Goal: Task Accomplishment & Management: Complete application form

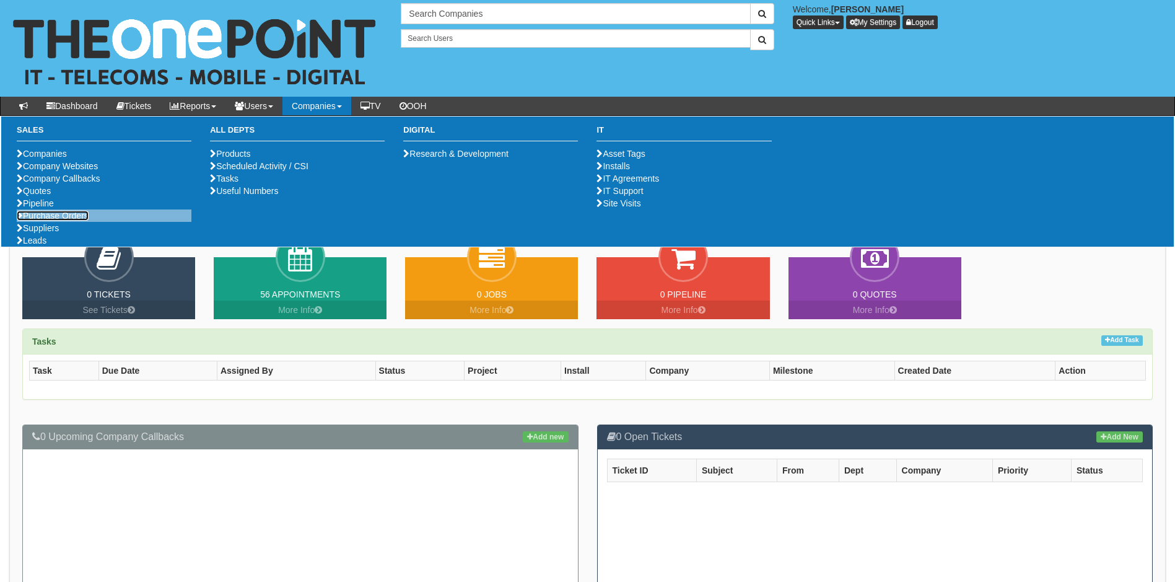
click at [79, 220] on link "Purchase Orders" at bounding box center [53, 216] width 72 height 10
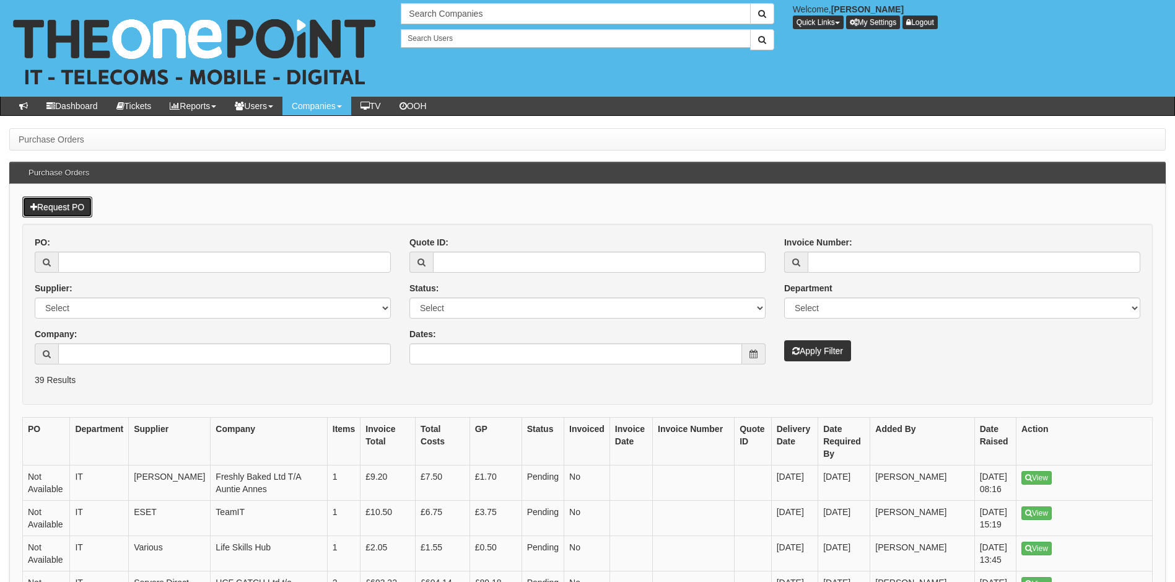
click at [79, 206] on link "Request PO" at bounding box center [57, 206] width 70 height 21
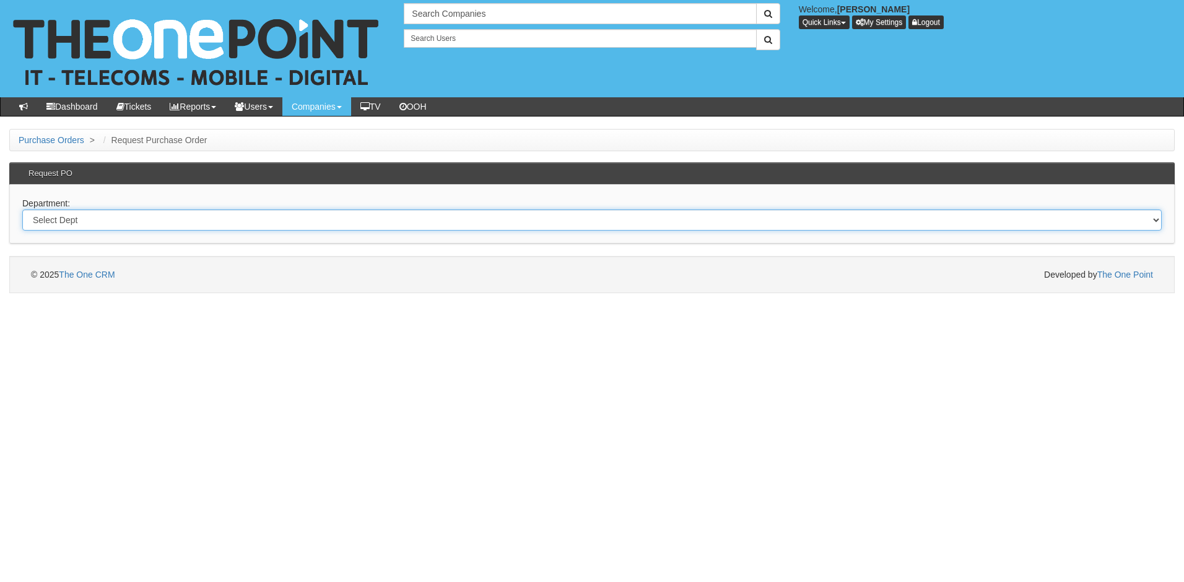
click at [109, 220] on select "Select Dept Digital Internal IT Mobiles Marketing Telecoms" at bounding box center [592, 219] width 1140 height 21
select select "?pipeID=&dept=MOB"
click at [22, 209] on select "Select Dept Digital Internal IT Mobiles Marketing Telecoms" at bounding box center [592, 219] width 1140 height 21
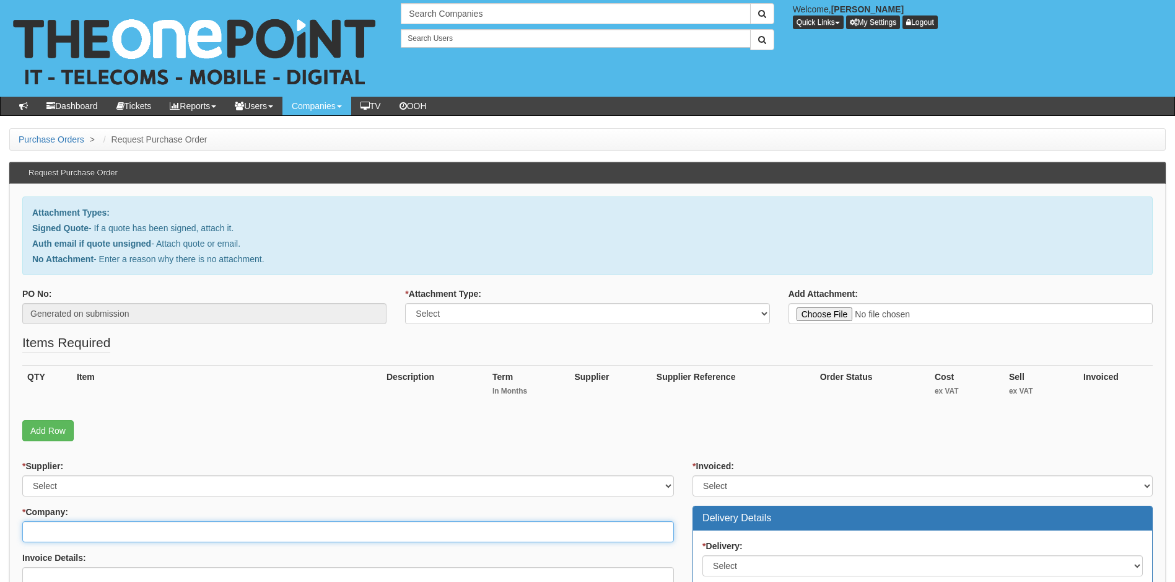
click at [121, 526] on input "* Company:" at bounding box center [348, 531] width 652 height 21
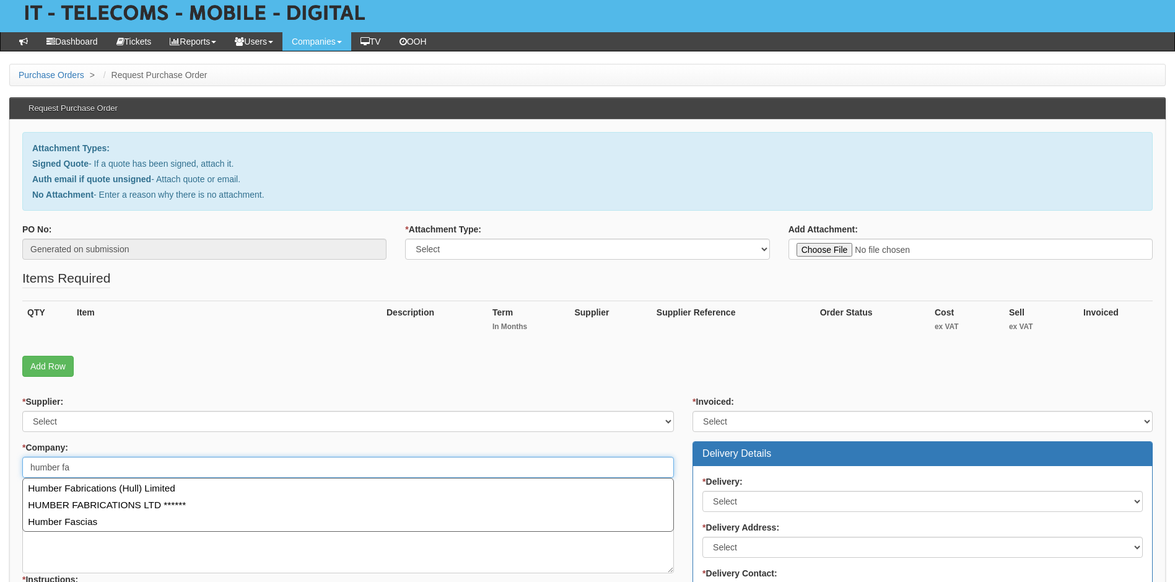
scroll to position [65, 0]
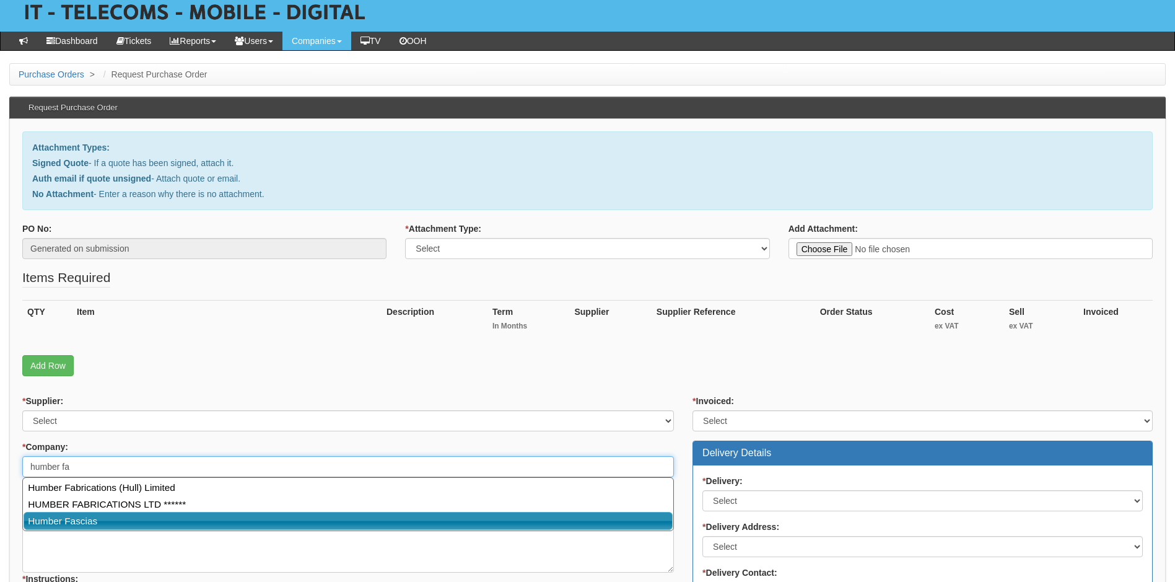
click at [106, 524] on link "Humber Fascias" at bounding box center [348, 521] width 649 height 18
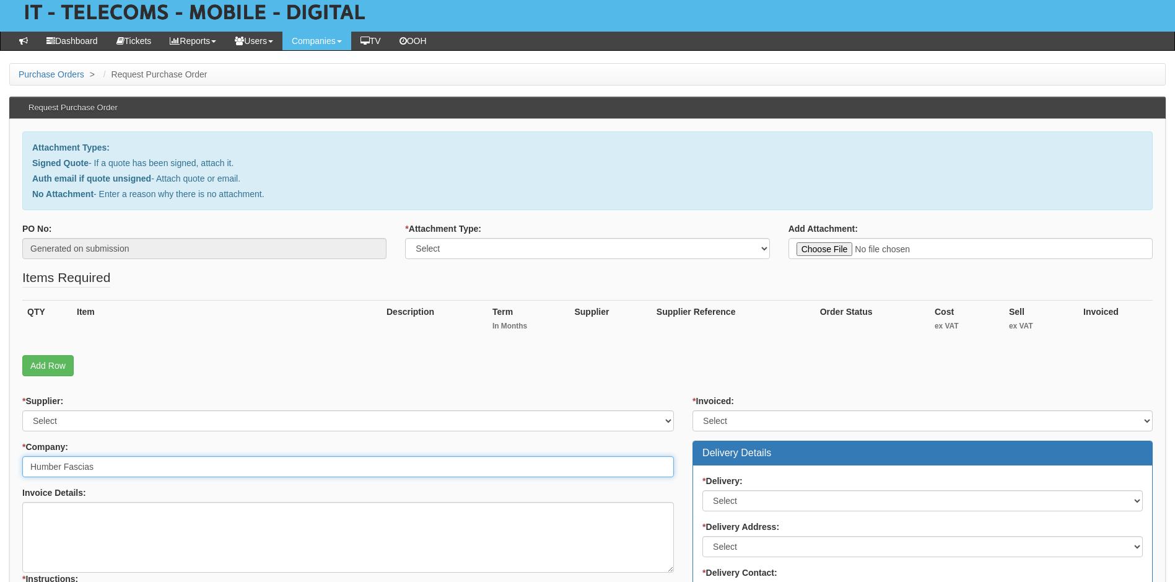
type input "Humber Fascias"
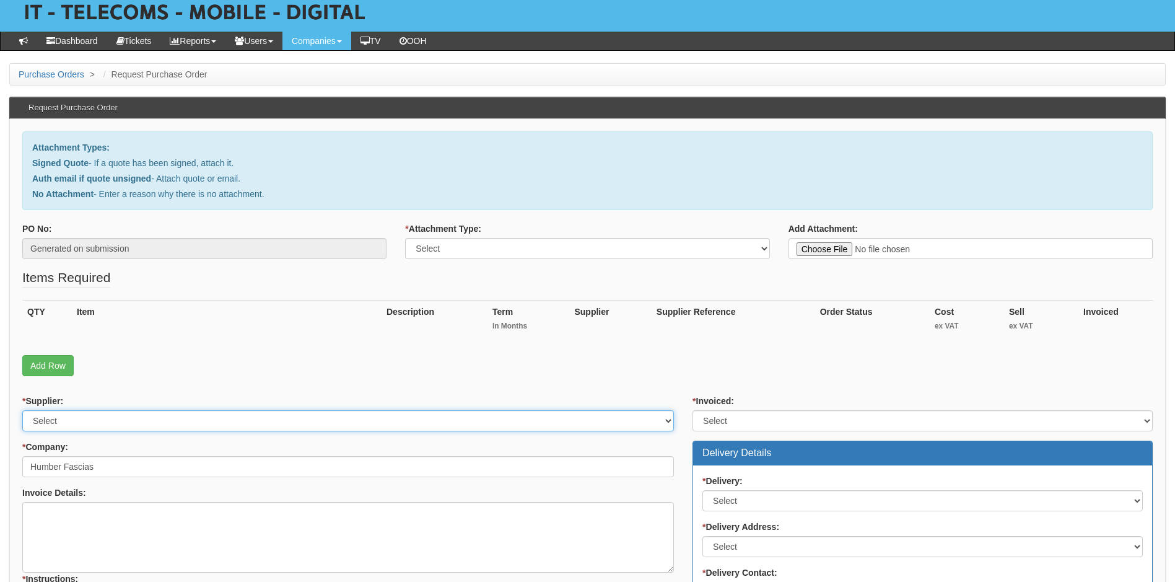
click at [229, 416] on select "Select 123 REG.co.uk 1Password 3 4Gon AA Jones Electric Ltd Abzorb Access Group…" at bounding box center [348, 420] width 652 height 21
select select "54"
click at [229, 416] on select "Select 123 REG.co.uk 1Password 3 4Gon AA Jones Electric Ltd Abzorb Access Group…" at bounding box center [348, 420] width 652 height 21
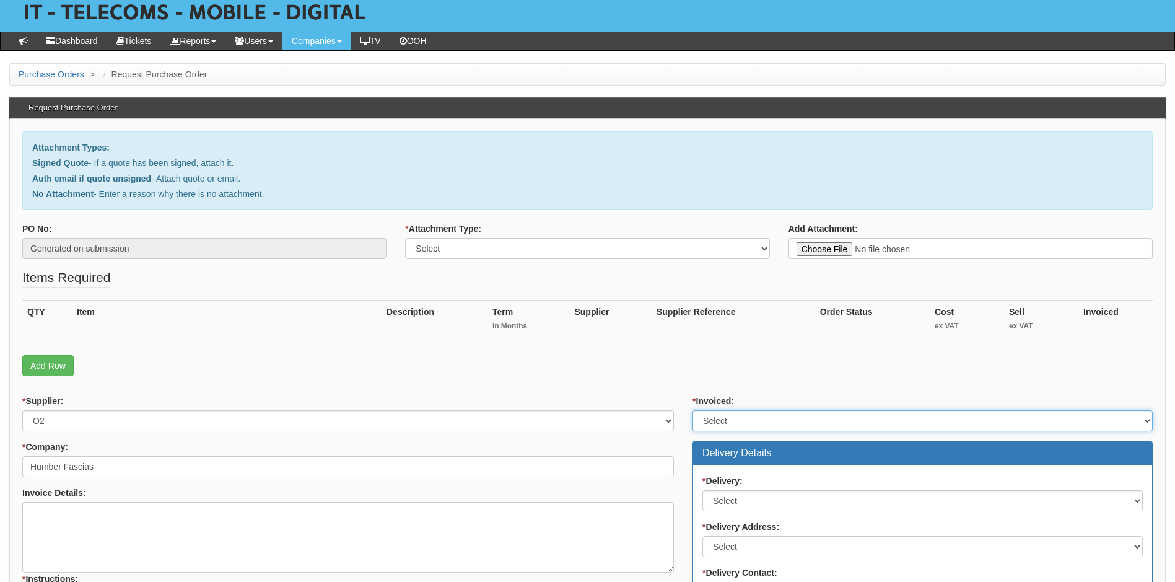
click at [752, 422] on select "Select Yes No N/A STB (part of order)" at bounding box center [922, 420] width 460 height 21
select select "1"
click at [692, 410] on select "Select Yes No N/A STB (part of order)" at bounding box center [922, 420] width 460 height 21
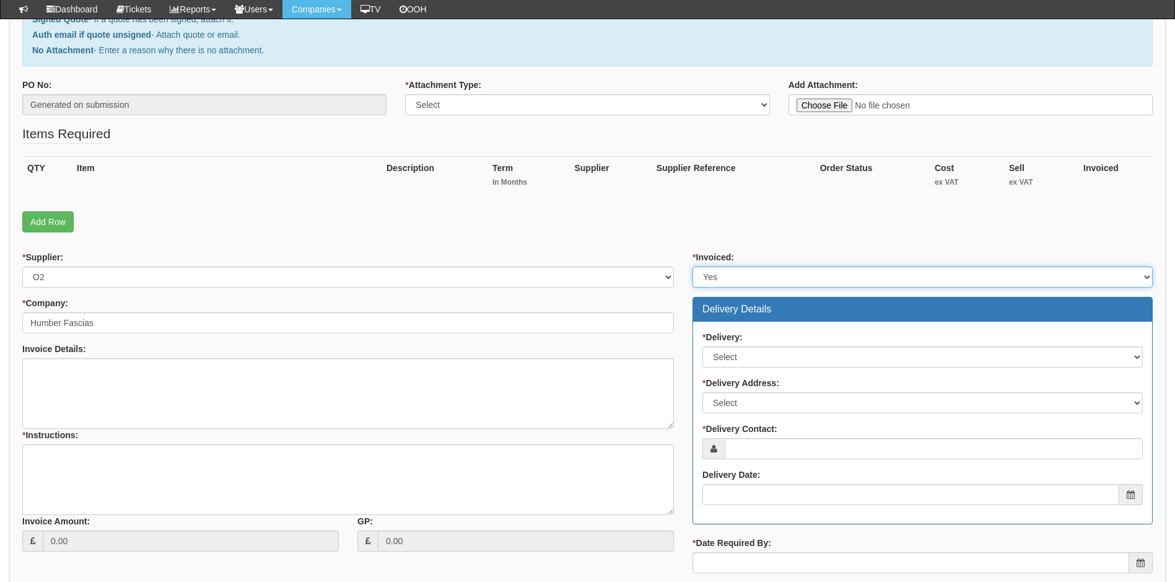
scroll to position [183, 0]
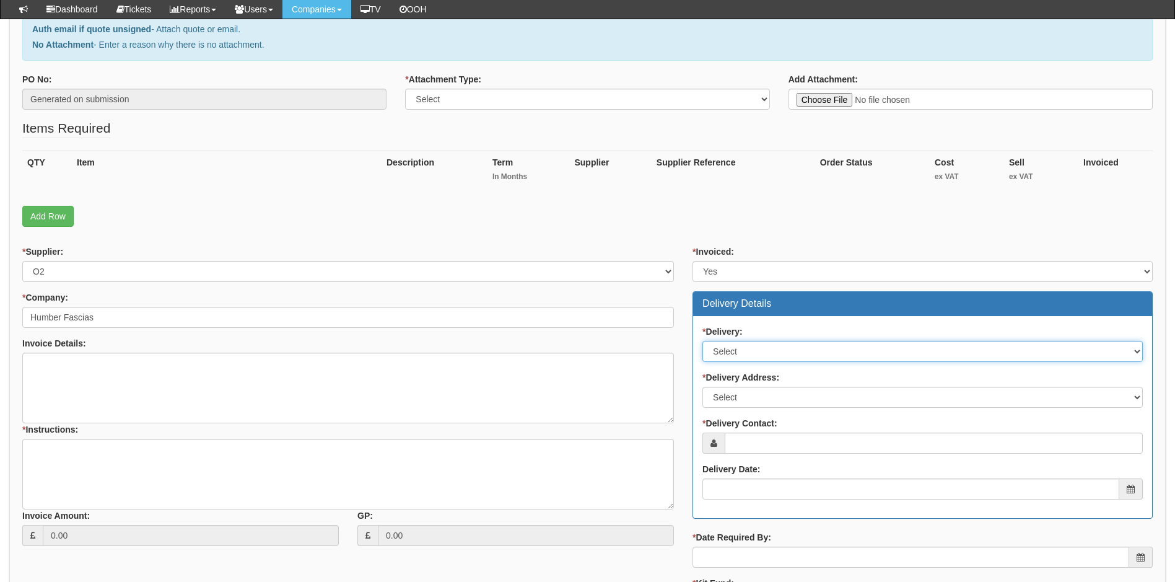
click at [808, 345] on select "Select No Not Applicable Yes" at bounding box center [922, 351] width 440 height 21
select select "1"
click at [702, 341] on select "Select No Not Applicable Yes" at bounding box center [922, 351] width 440 height 21
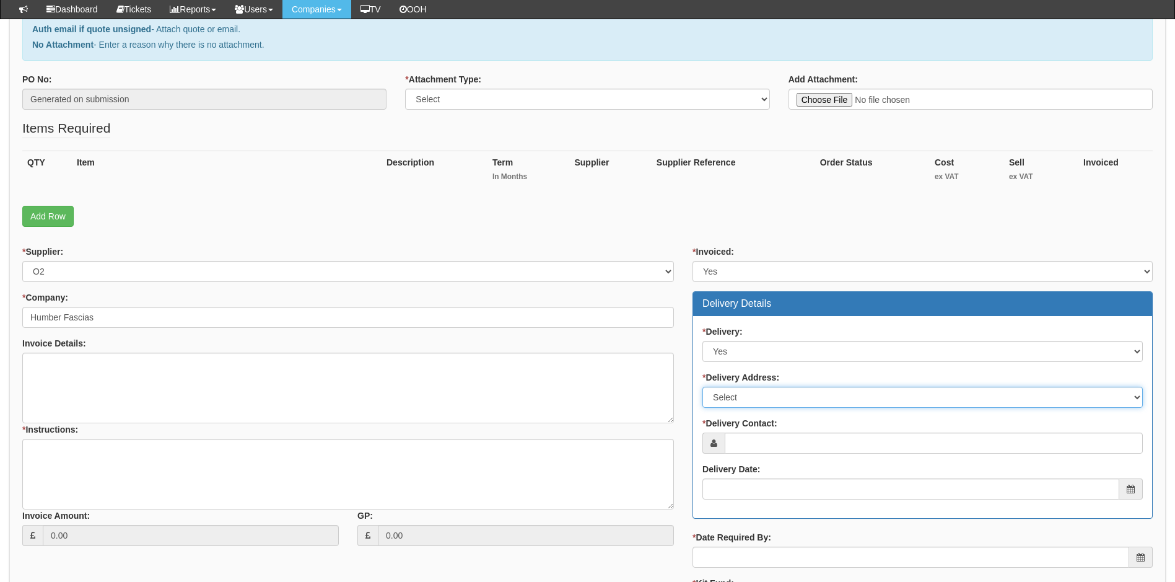
click at [783, 395] on select "Select Not Applicable Main Address - HU11 4PT Other" at bounding box center [922, 396] width 440 height 21
click at [795, 510] on div "* Delivery: Select No Not Applicable Yes * Delivery Address: Select Not Applica…" at bounding box center [922, 417] width 459 height 202
click at [803, 398] on select "Select Not Applicable Main Address - HU11 4PT Other" at bounding box center [922, 396] width 440 height 21
select select "other"
click at [702, 386] on select "Select Not Applicable Main Address - HU11 4PT Other" at bounding box center [922, 396] width 440 height 21
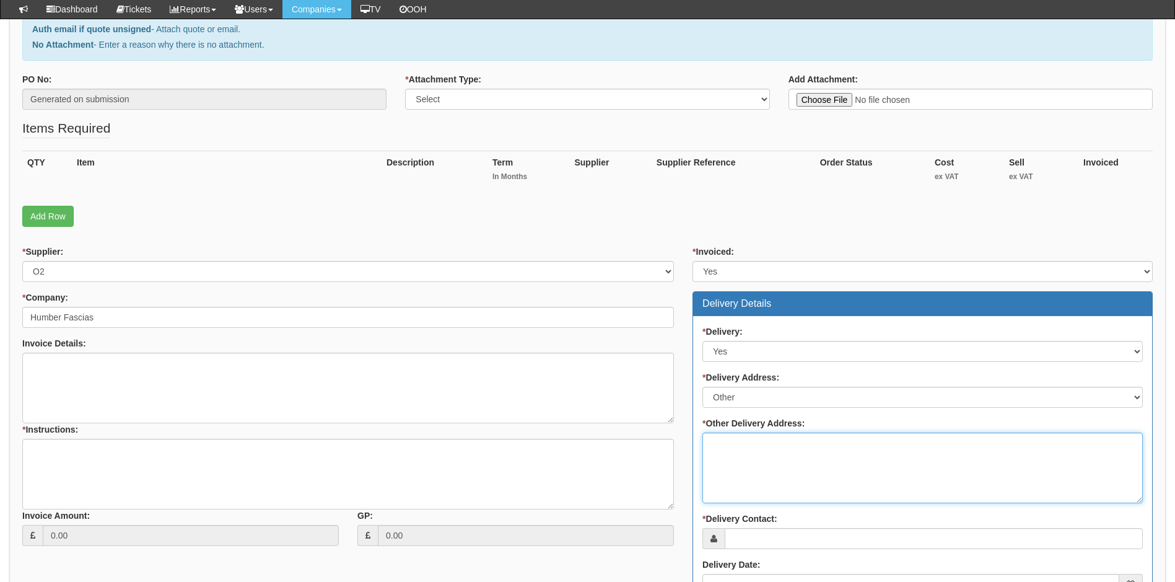
click at [734, 443] on textarea "* Other Delivery Address:" at bounding box center [922, 467] width 440 height 71
paste textarea "Rosehill Farm Cottage, Rosehill Farm, Hedon Road, Paull, Hull, East Yorkshire H…"
click at [862, 442] on textarea "Rosehill Farm Cottage, Rosehill Farm, Hedon Road, Paull, Hull, East Yorkshire H…" at bounding box center [922, 467] width 440 height 71
click at [729, 469] on textarea "Rosehill Farm Cottage, Rosehill Farm, Hedon Road, Paull, Hull, East Yorkshire H…" at bounding box center [922, 467] width 440 height 71
click at [710, 442] on textarea "Rosehill Farm Cottage, Rosehill Farm, Hedon Road, Paull, Hull, East Yorkshire H…" at bounding box center [922, 467] width 440 height 71
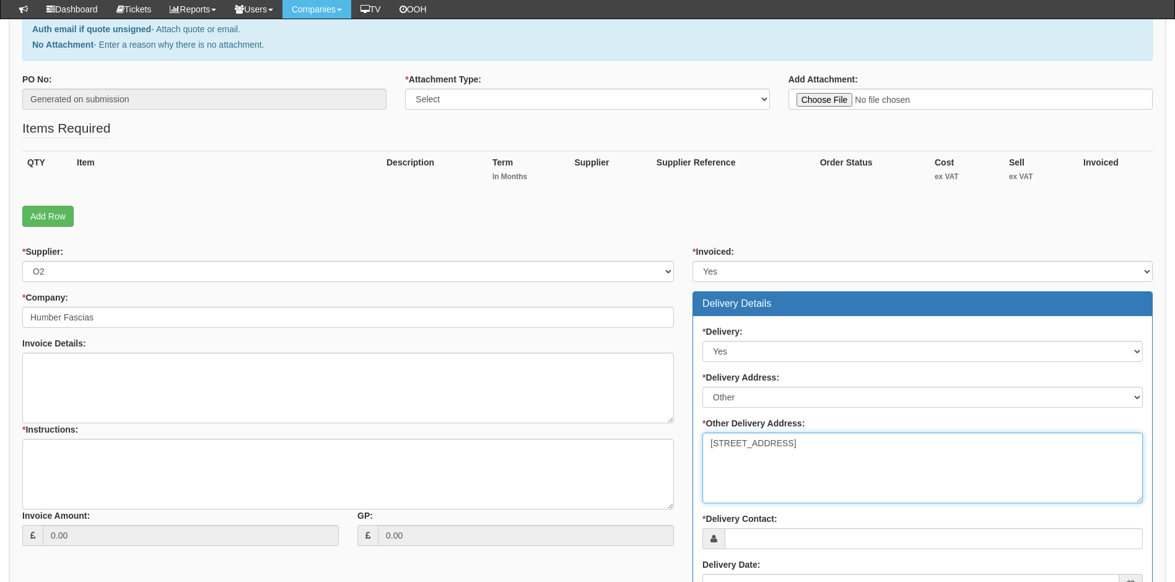
paste textarea "Sneaton Shed"
type textarea "[STREET_ADDRESS]"
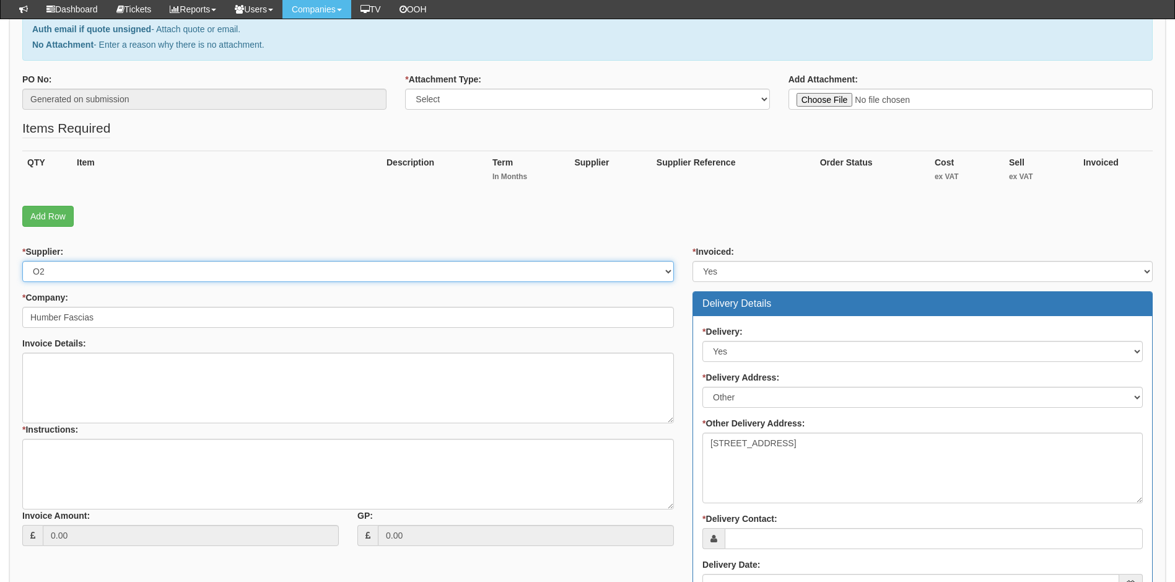
click at [561, 271] on select "Select 123 REG.co.uk 1Password 3 4Gon AA Jones Electric Ltd Abzorb Access Group…" at bounding box center [348, 271] width 652 height 21
select select "124"
click at [539, 273] on select "Select 123 REG.co.uk 1Password 3 4Gon AA Jones Electric Ltd Abzorb Access Group…" at bounding box center [348, 271] width 652 height 21
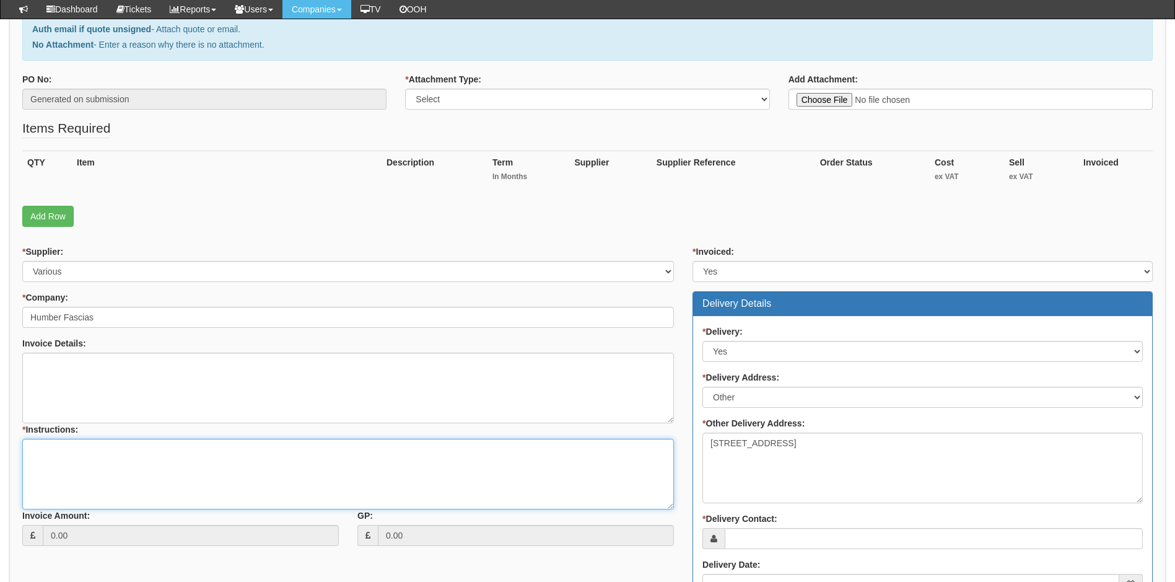
click at [39, 451] on textarea "* Instructions:" at bounding box center [348, 473] width 652 height 71
type textarea "Deliver to [GEOGRAPHIC_DATA]"
click at [56, 222] on link "Add Row" at bounding box center [47, 216] width 51 height 21
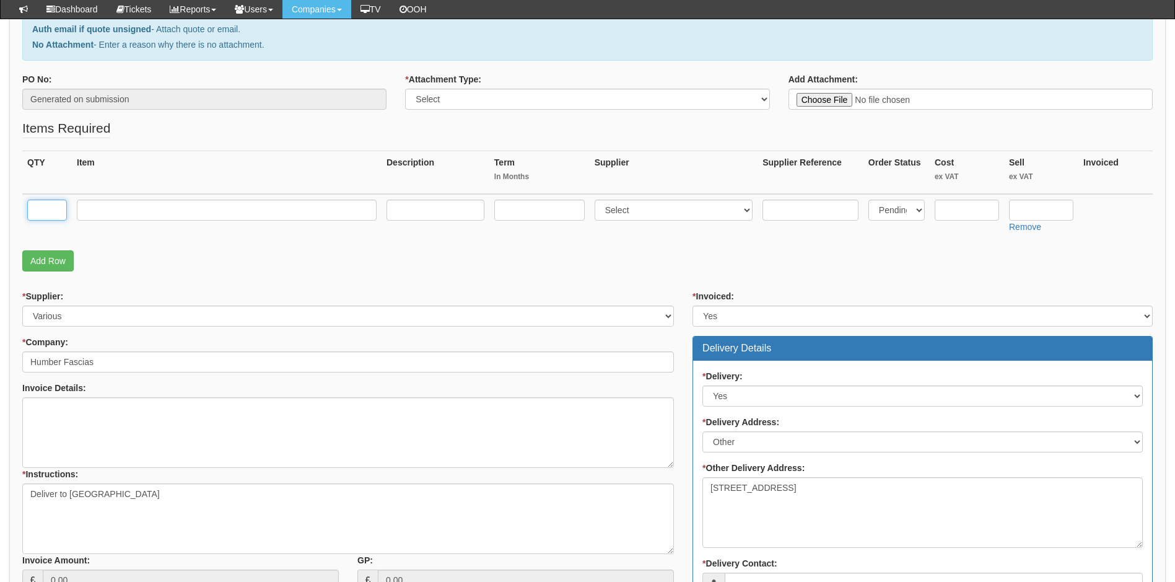
click at [51, 214] on input "text" at bounding box center [47, 209] width 40 height 21
click at [55, 211] on input "text" at bounding box center [47, 209] width 40 height 21
type input "1"
click at [119, 211] on input "text" at bounding box center [227, 209] width 300 height 21
type input "O2 Small Biz 50Gb"
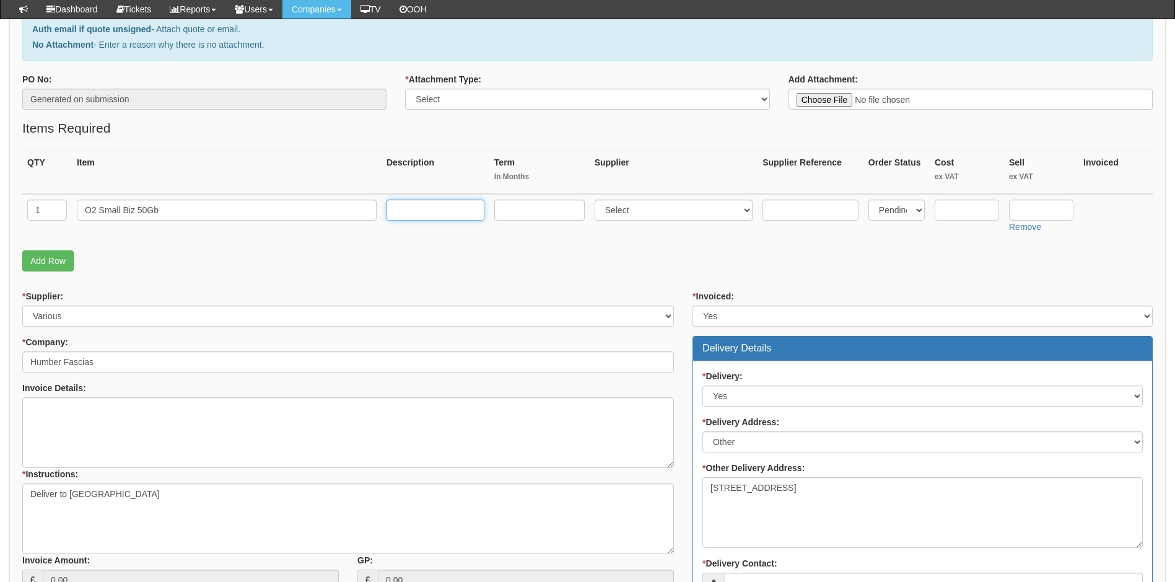
click at [432, 209] on input "text" at bounding box center [435, 209] width 98 height 21
type input "£34.00 per month"
click at [525, 212] on input "text" at bounding box center [539, 209] width 90 height 21
click at [529, 212] on input "36 Mionths" at bounding box center [539, 209] width 90 height 21
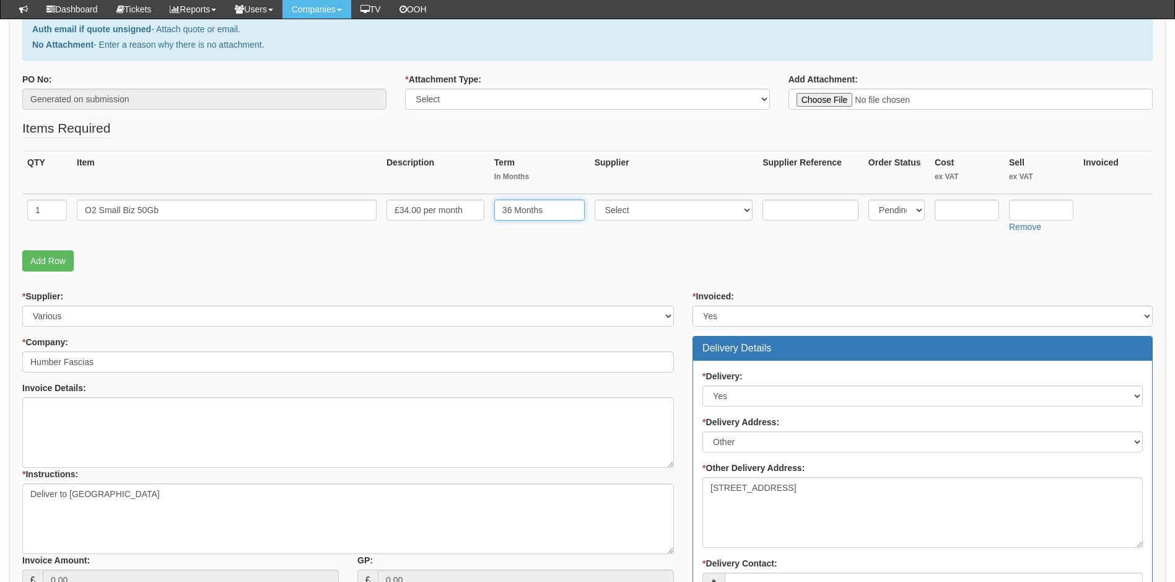
type input "36 Months"
click at [671, 204] on select "Select 123 REG.co.uk 1Password 3 4Gon AA Jones Electric Ltd Abzorb Access Group…" at bounding box center [674, 209] width 159 height 21
select select "54"
click at [597, 199] on select "Select 123 REG.co.uk 1Password 3 4Gon AA Jones Electric Ltd Abzorb Access Group…" at bounding box center [674, 209] width 159 height 21
click at [1022, 211] on input "text" at bounding box center [1041, 209] width 64 height 21
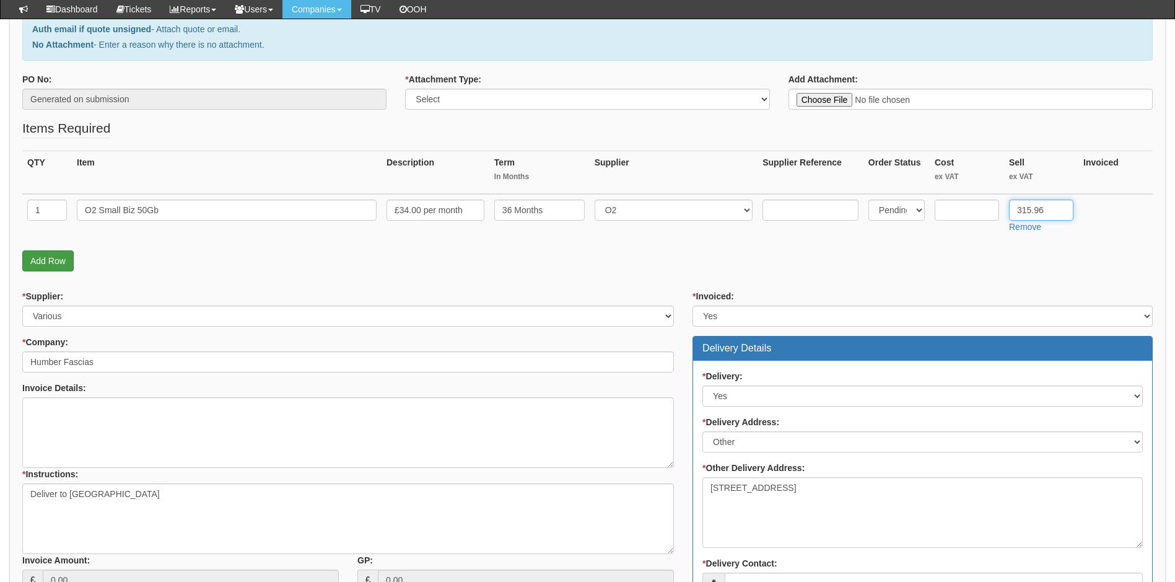
type input "315.96"
click at [55, 257] on link "Add Row" at bounding box center [47, 260] width 51 height 21
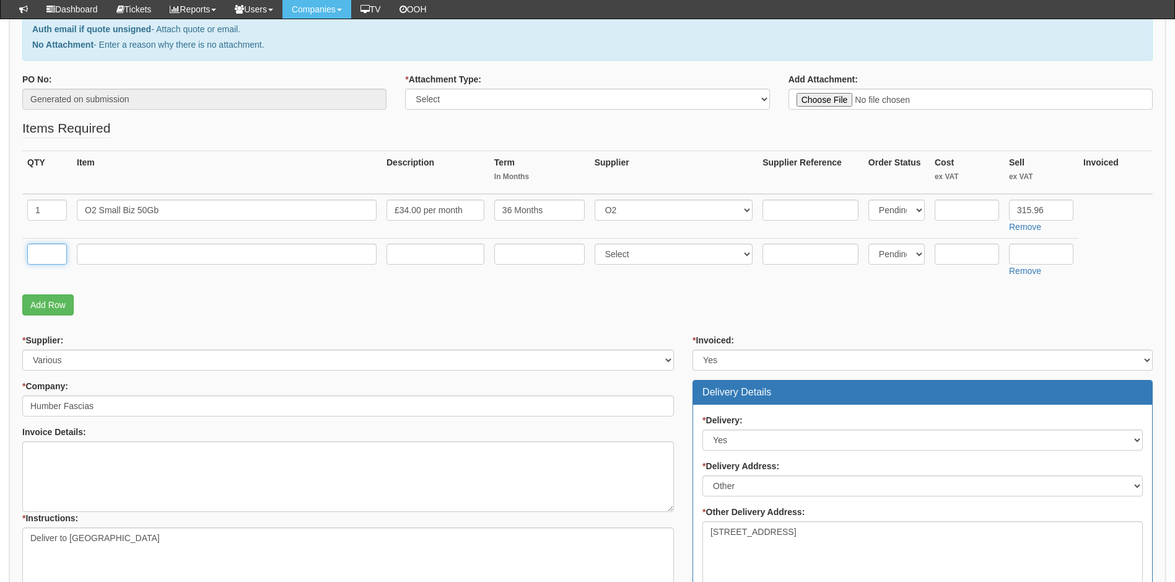
click at [48, 251] on input "text" at bounding box center [47, 253] width 40 height 21
type input "1"
click at [91, 251] on input "text" at bounding box center [227, 253] width 300 height 21
type input "iPhone 16 128Gb"
click at [526, 253] on input "text" at bounding box center [539, 253] width 90 height 21
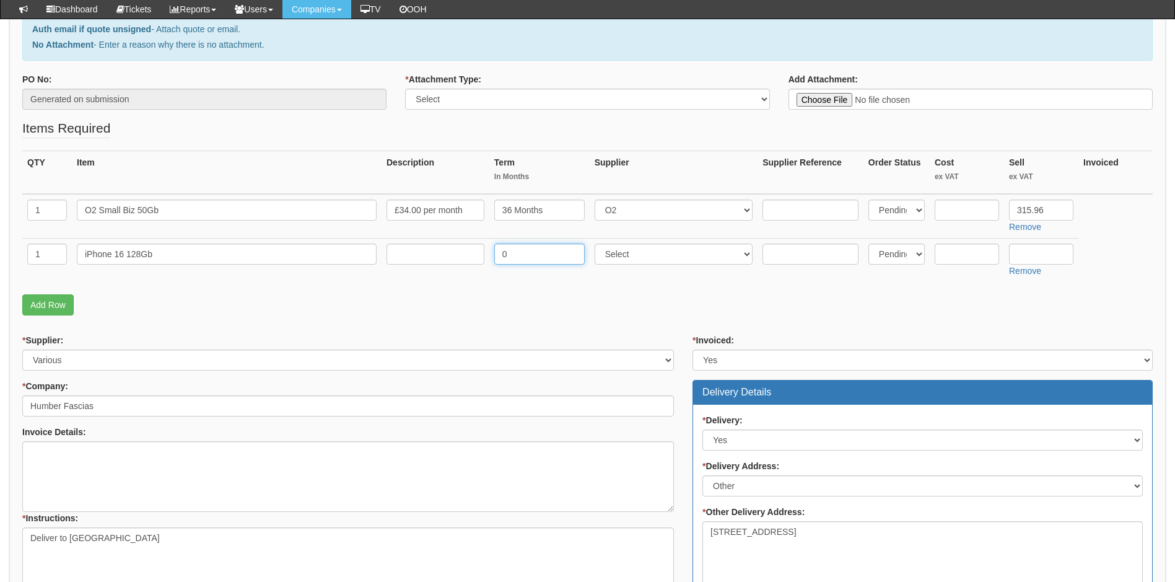
type input "0"
click at [668, 255] on select "Select 123 REG.co.uk 1Password 3 4Gon AA Jones Electric Ltd Abzorb Access Group…" at bounding box center [674, 253] width 159 height 21
select select "260"
click at [597, 243] on select "Select 123 REG.co.uk 1Password 3 4Gon AA Jones Electric Ltd Abzorb Access Group…" at bounding box center [674, 253] width 159 height 21
click at [955, 253] on input "text" at bounding box center [967, 253] width 64 height 21
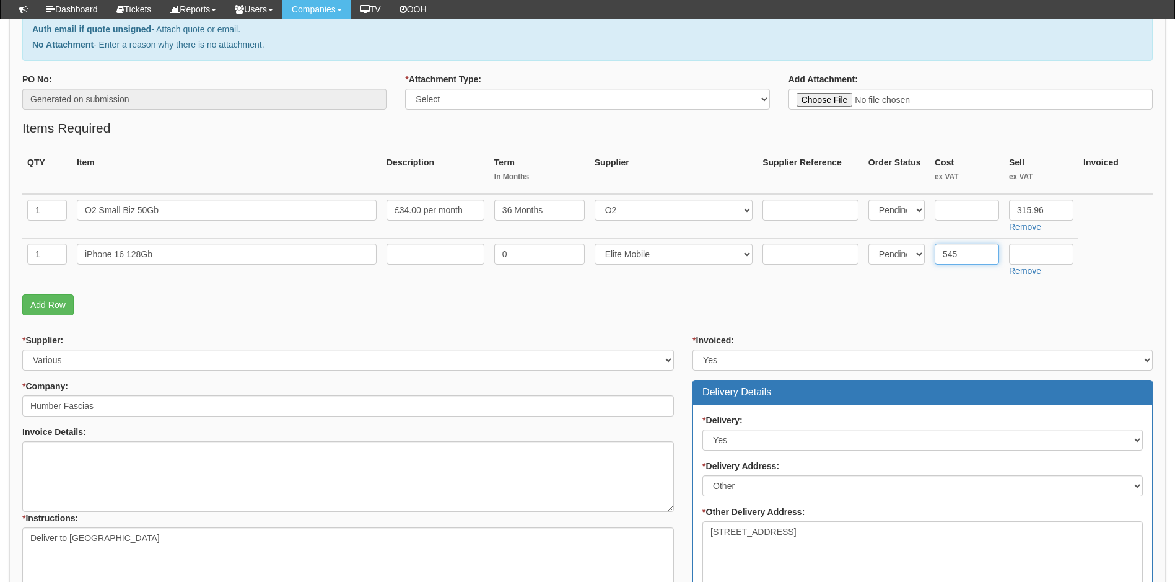
type input "545"
click at [1028, 256] on input "text" at bounding box center [1041, 253] width 64 height 21
type input "200"
click at [448, 258] on input "text" at bounding box center [435, 253] width 98 height 21
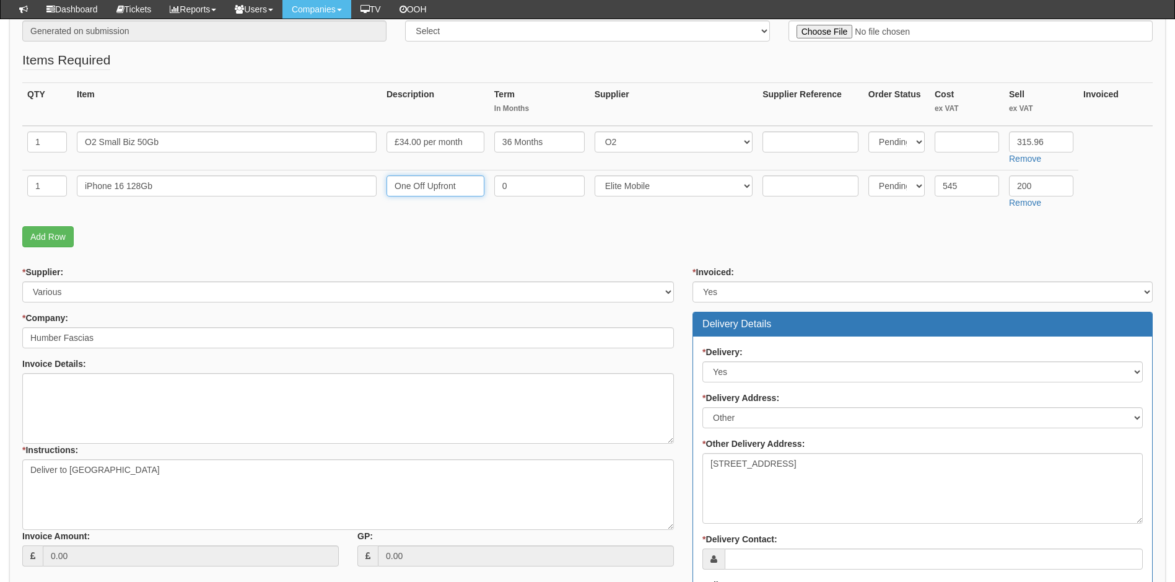
scroll to position [250, 0]
type input "One Off Upfront"
click at [44, 240] on link "Add Row" at bounding box center [47, 237] width 51 height 21
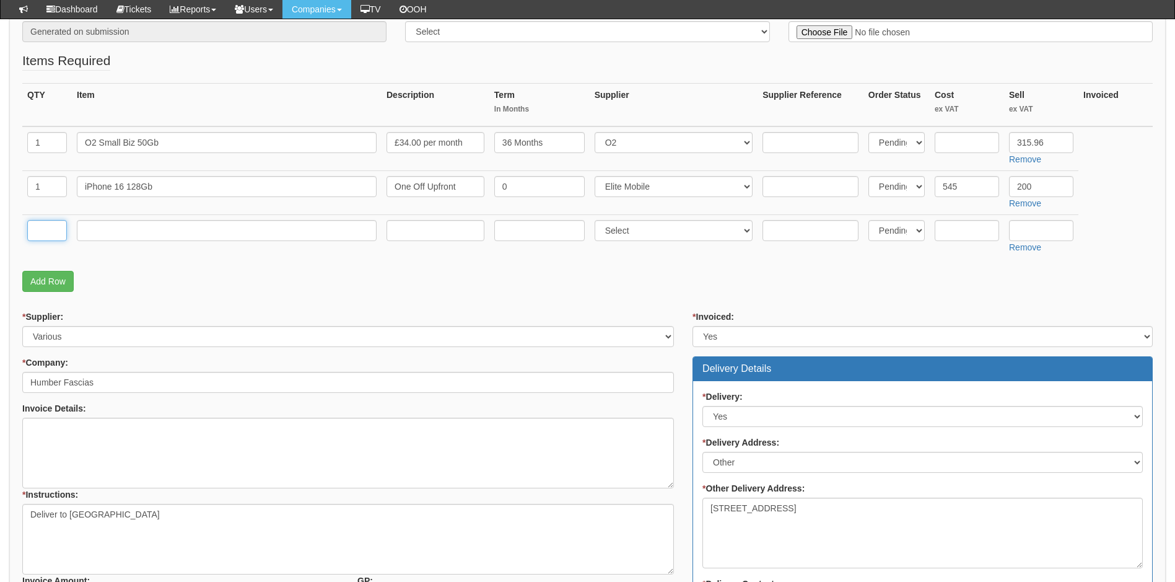
click at [45, 236] on input "text" at bounding box center [47, 230] width 40 height 21
type input "1"
click at [97, 234] on input "text" at bounding box center [227, 230] width 300 height 21
type input "Delivery"
click at [535, 233] on input "text" at bounding box center [539, 230] width 90 height 21
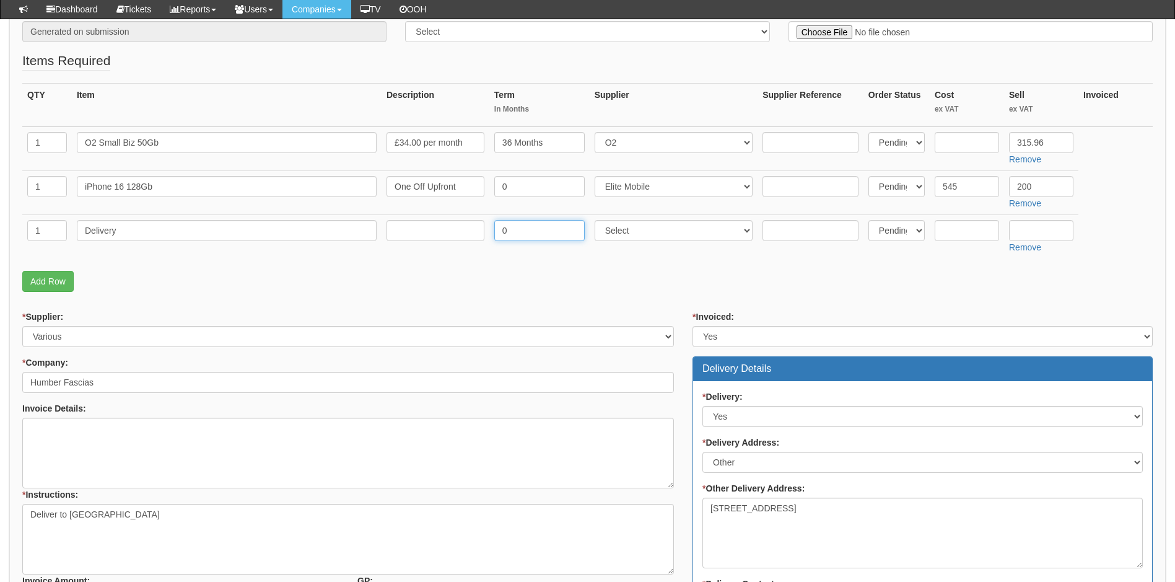
type input "0"
click at [427, 238] on input "text" at bounding box center [435, 230] width 98 height 21
type input "One Off Upfront"
click at [679, 237] on select "Select 123 REG.co.uk 1Password 3 4Gon AA Jones Electric Ltd Abzorb Access Group…" at bounding box center [674, 230] width 159 height 21
select select "81"
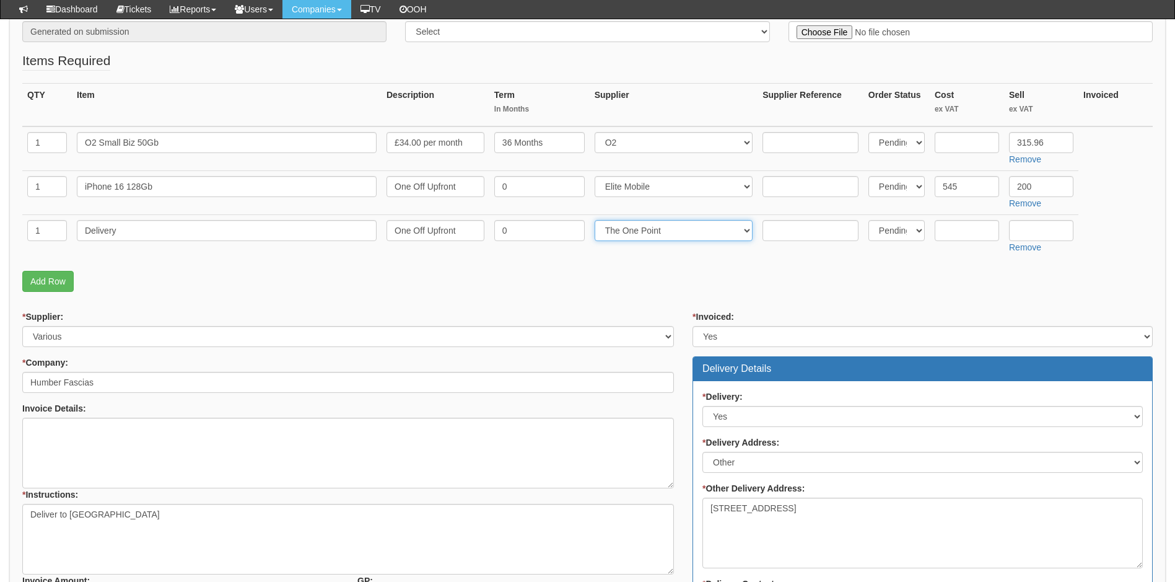
click at [597, 220] on select "Select 123 REG.co.uk 1Password 3 4Gon AA Jones Electric Ltd Abzorb Access Group…" at bounding box center [674, 230] width 159 height 21
click at [968, 239] on input "text" at bounding box center [967, 230] width 64 height 21
type input "6"
click at [1026, 230] on input "text" at bounding box center [1041, 230] width 64 height 21
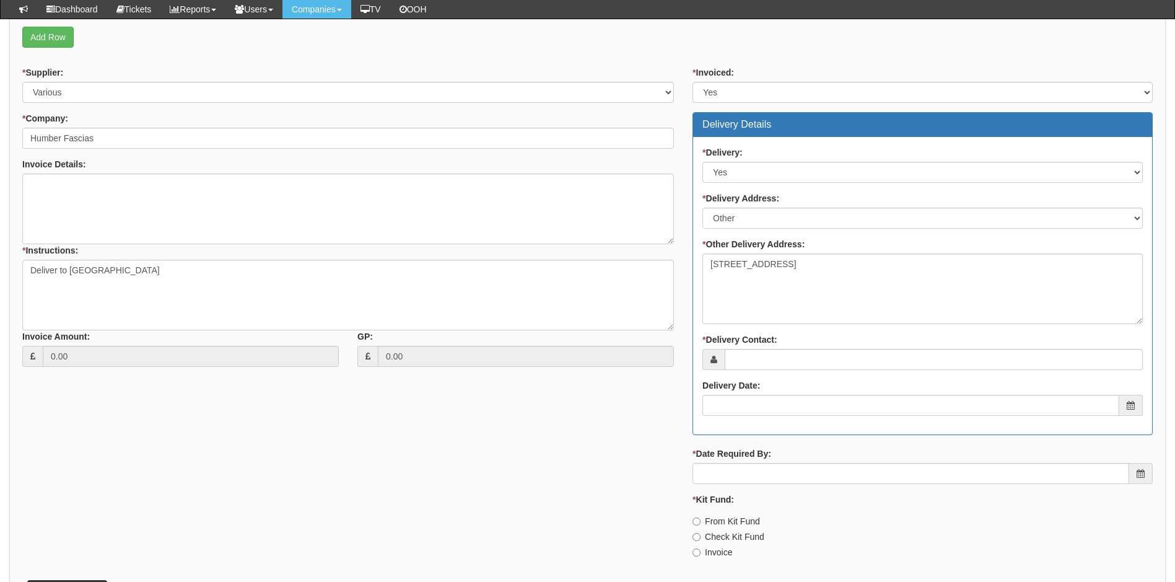
scroll to position [494, 0]
type input "12.50"
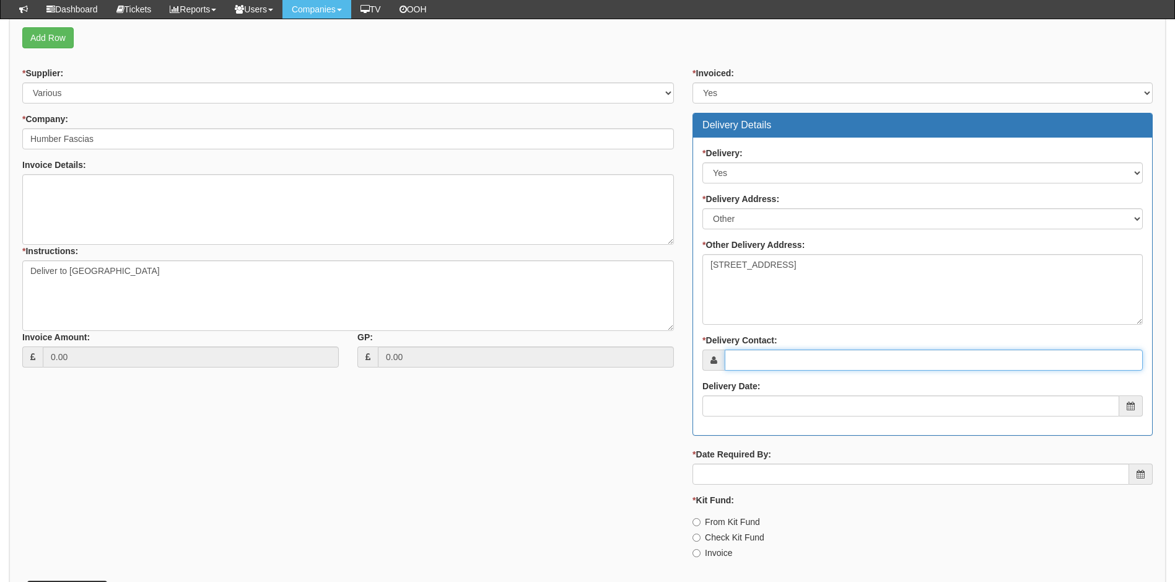
click at [799, 362] on input "* Delivery Contact:" at bounding box center [934, 359] width 418 height 21
click at [766, 357] on input "* Delivery Contact:" at bounding box center [934, 359] width 418 height 21
paste input "[EMAIL_ADDRESS][DOMAIN_NAME]"
type input "[EMAIL_ADDRESS][DOMAIN_NAME]"
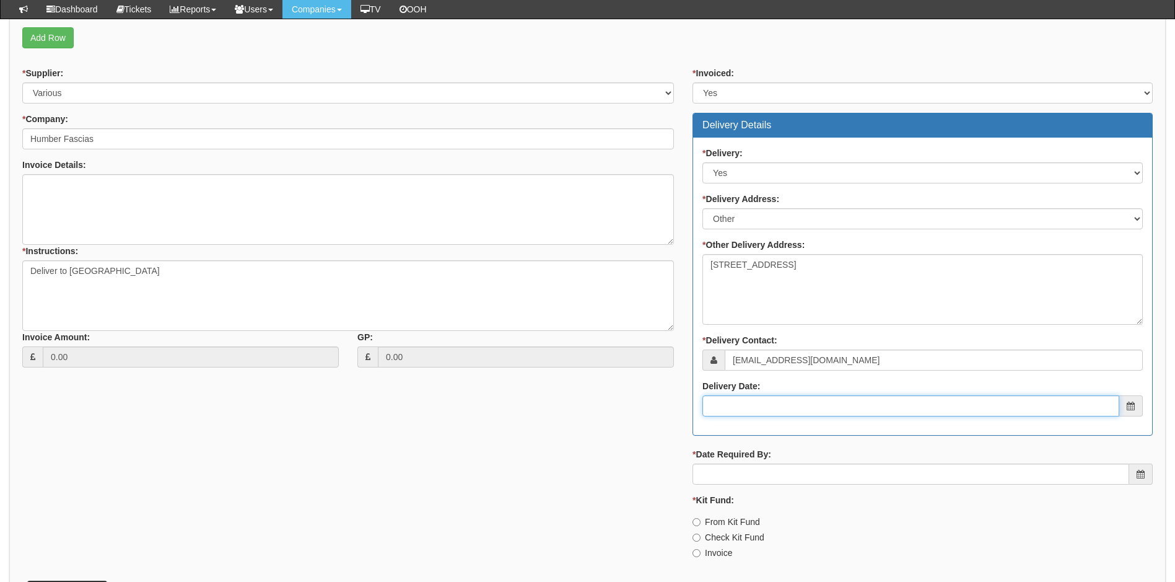
click at [755, 408] on input "Delivery Date:" at bounding box center [910, 405] width 417 height 21
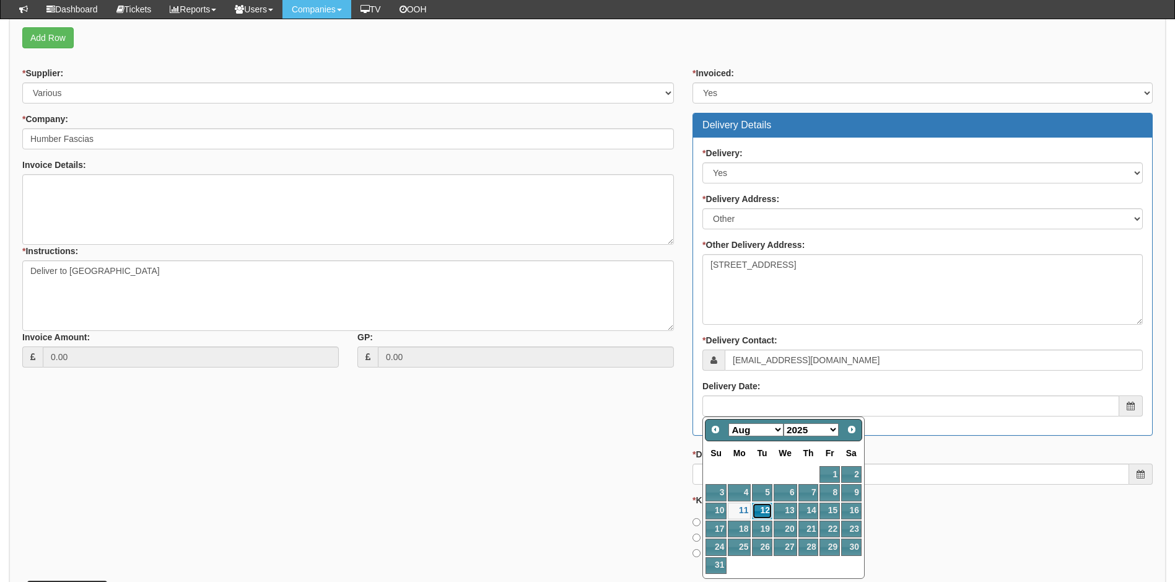
click at [760, 508] on link "12" at bounding box center [762, 510] width 20 height 17
type input "2025-08-12"
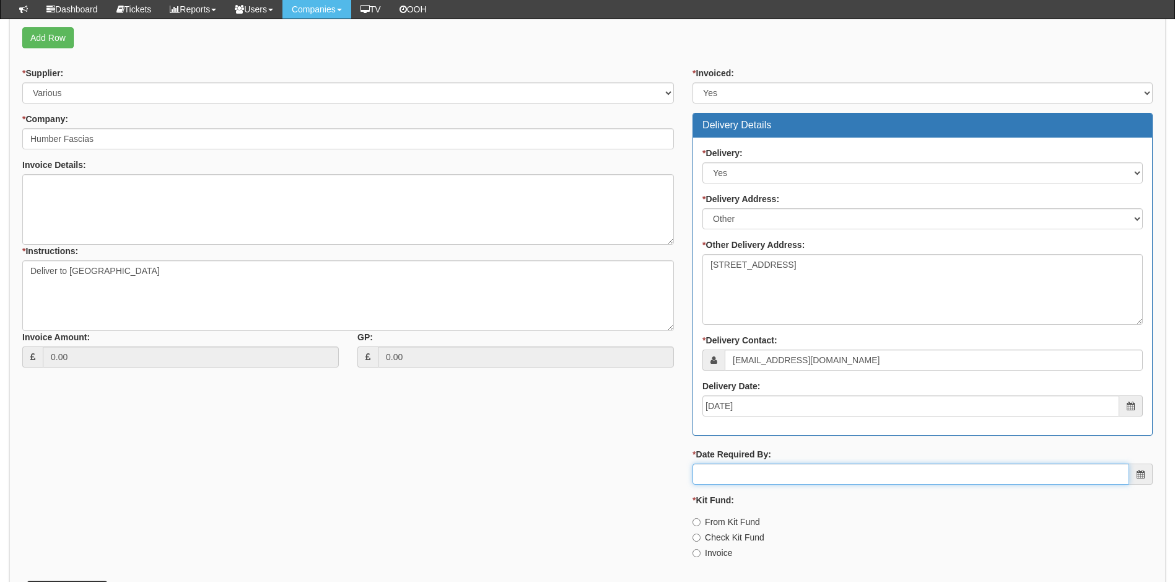
click at [761, 473] on input "* Date Required By:" at bounding box center [910, 473] width 437 height 21
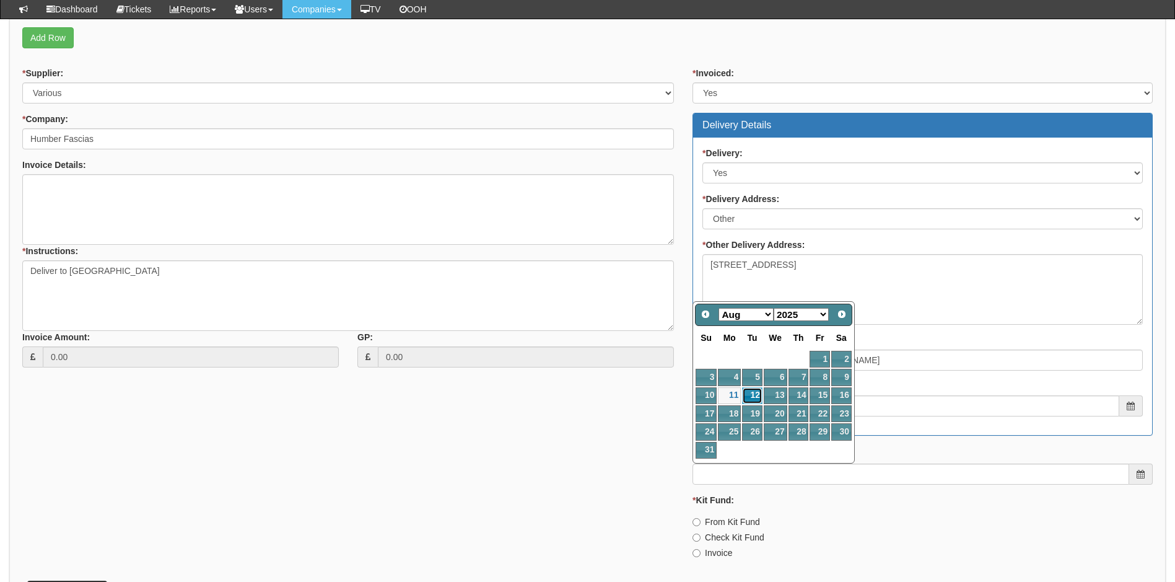
click at [759, 399] on link "12" at bounding box center [752, 395] width 20 height 17
type input "2025-08-12"
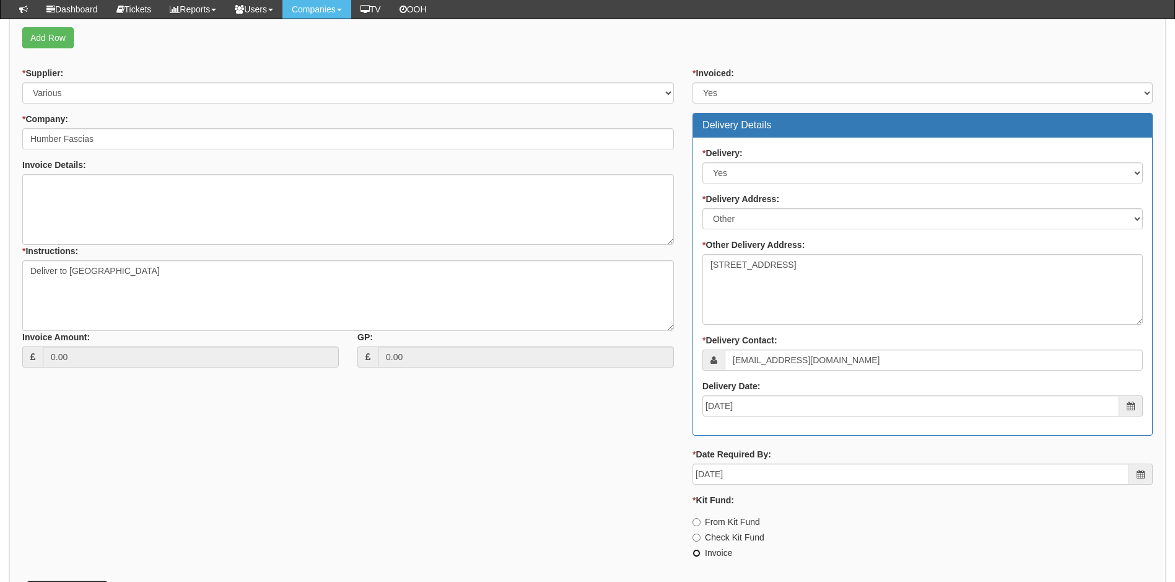
click at [694, 526] on input "Invoice" at bounding box center [696, 522] width 8 height 8
radio input "true"
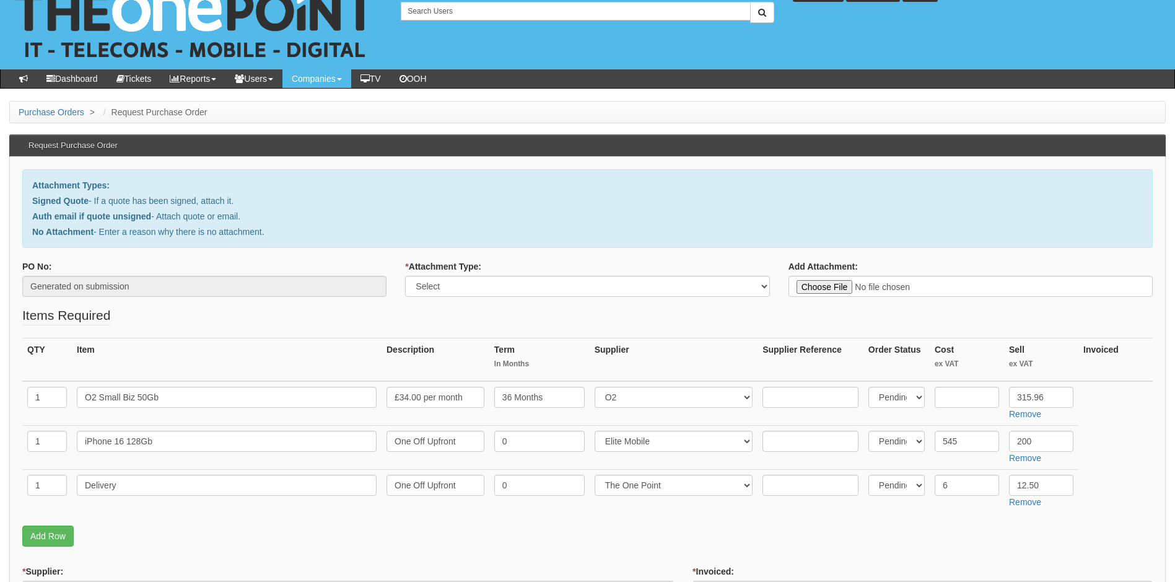
scroll to position [0, 0]
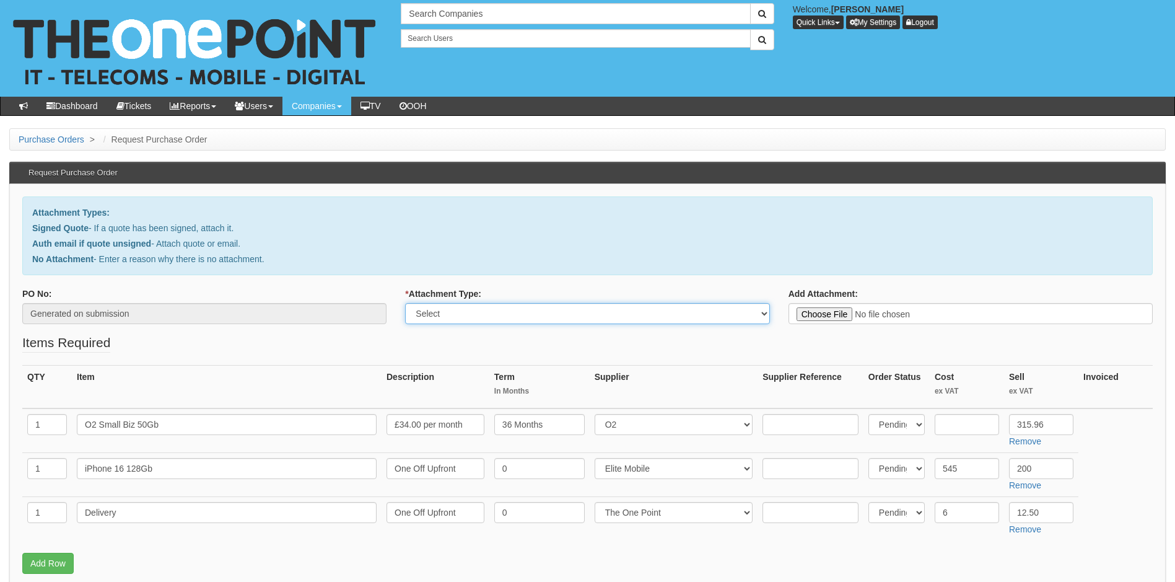
click at [680, 312] on select "Select Signed Quote Auth email with quote if unsigned No Attachment" at bounding box center [587, 313] width 364 height 21
select select "Signed Quote"
click at [405, 303] on select "Select Signed Quote Auth email with quote if unsigned No Attachment" at bounding box center [587, 313] width 364 height 21
type input "C:\fakepath\O2 renewal with iPhone KF.pdf"
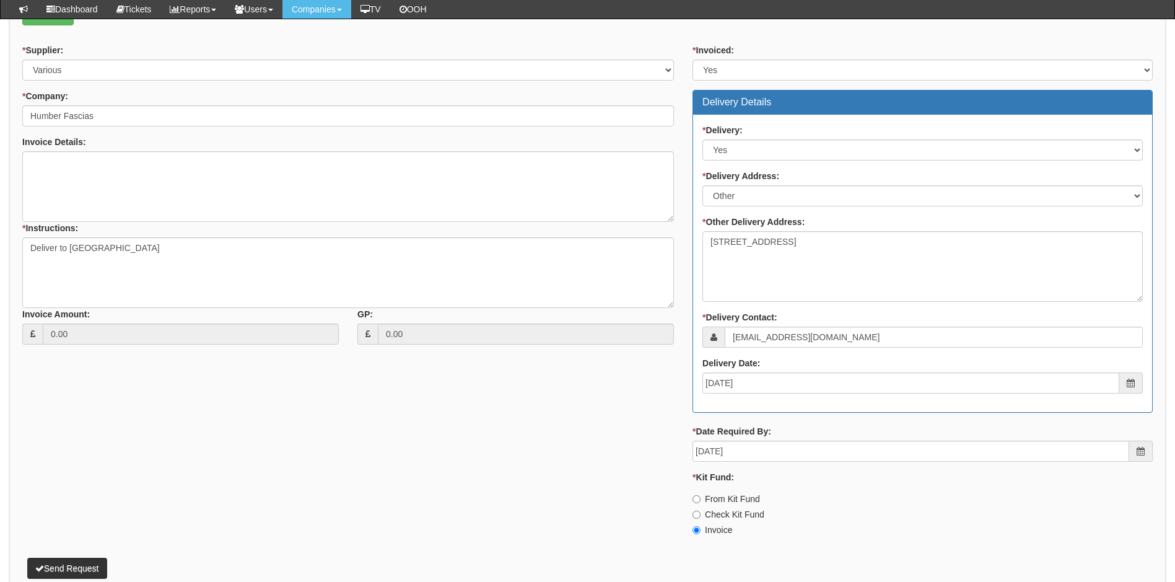
scroll to position [582, 0]
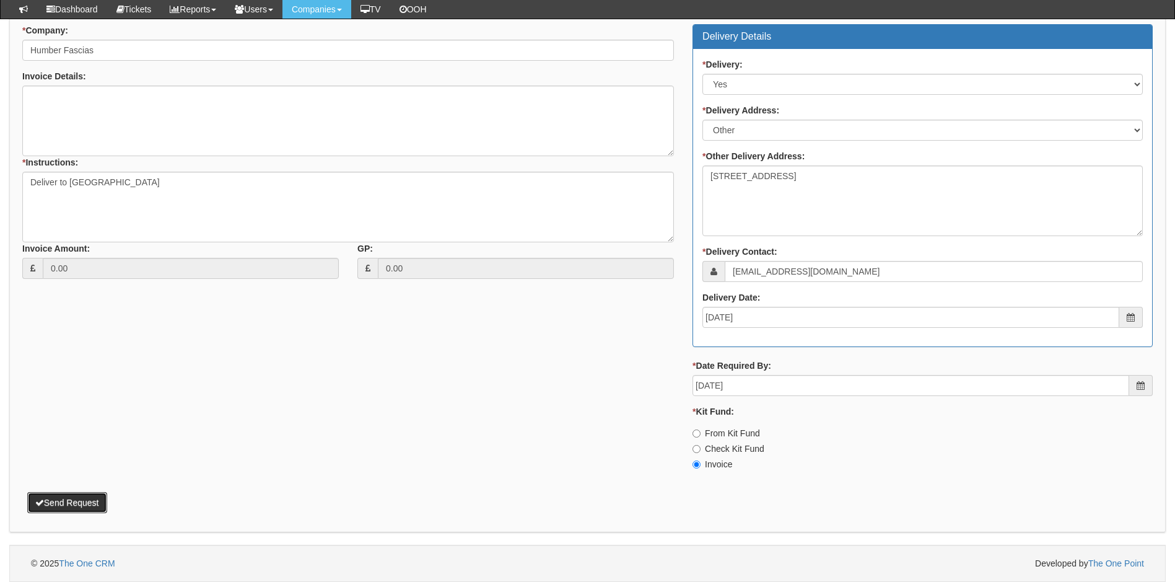
click at [78, 504] on button "Send Request" at bounding box center [67, 502] width 80 height 21
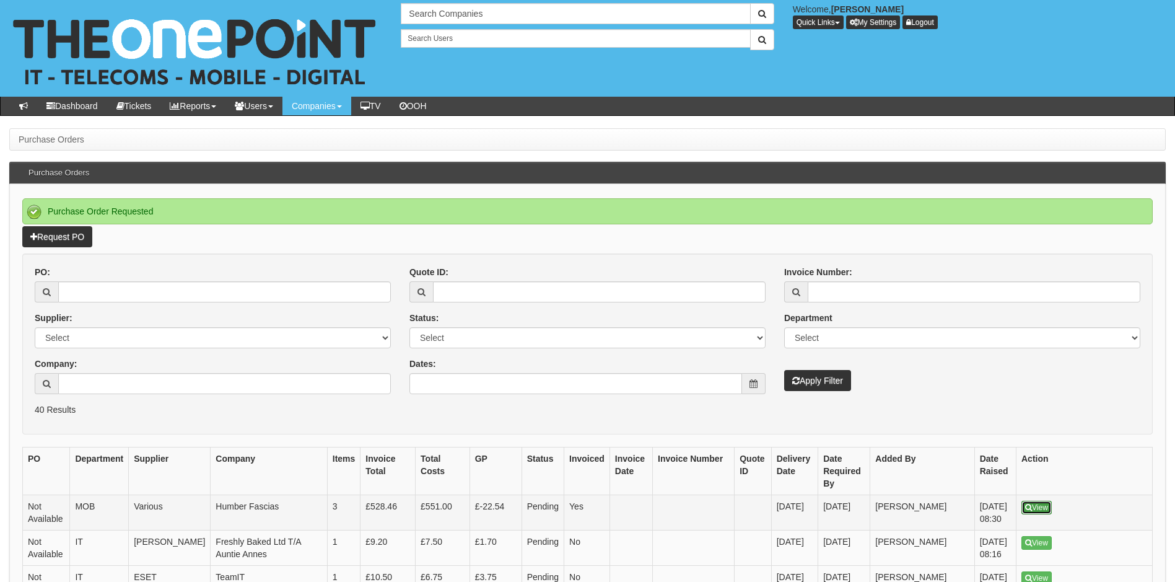
click at [1049, 507] on link "View" at bounding box center [1036, 507] width 30 height 14
